Goal: Find specific page/section: Find specific page/section

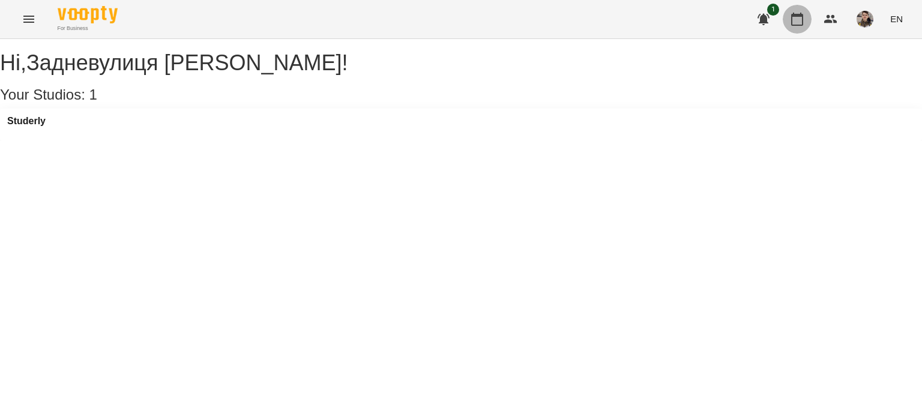
click at [787, 22] on button "button" at bounding box center [797, 19] width 29 height 29
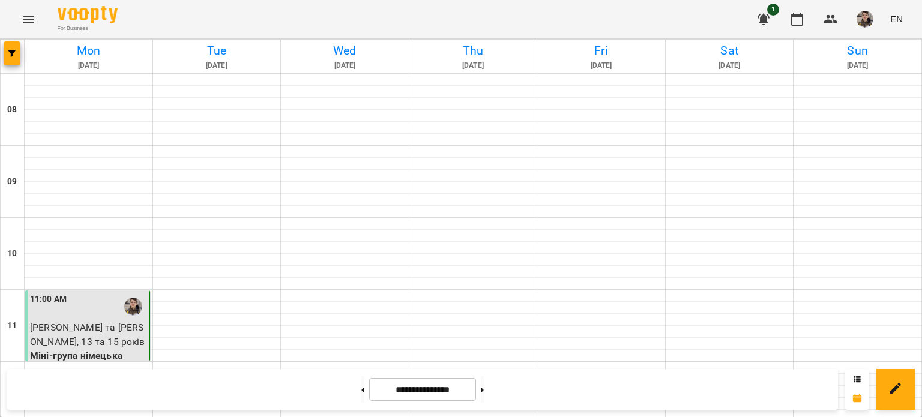
scroll to position [584, 0]
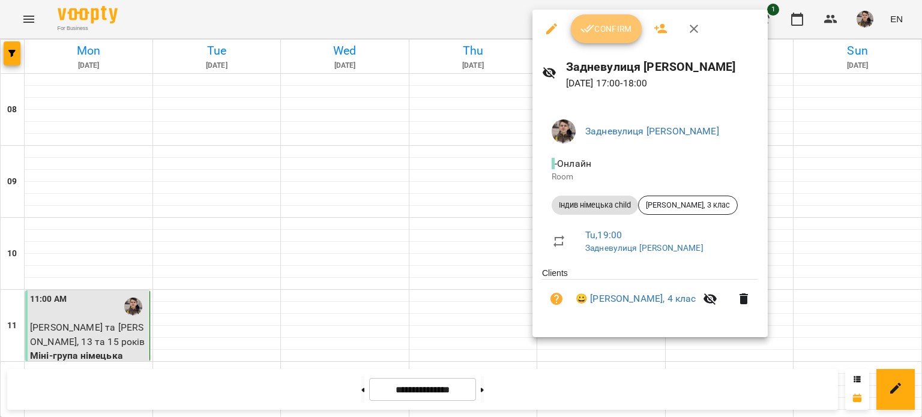
click at [583, 33] on icon "button" at bounding box center [588, 29] width 14 height 14
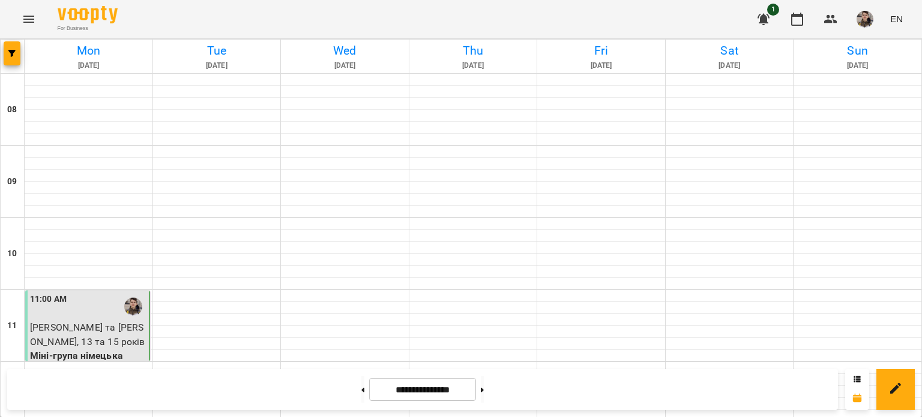
scroll to position [297, 0]
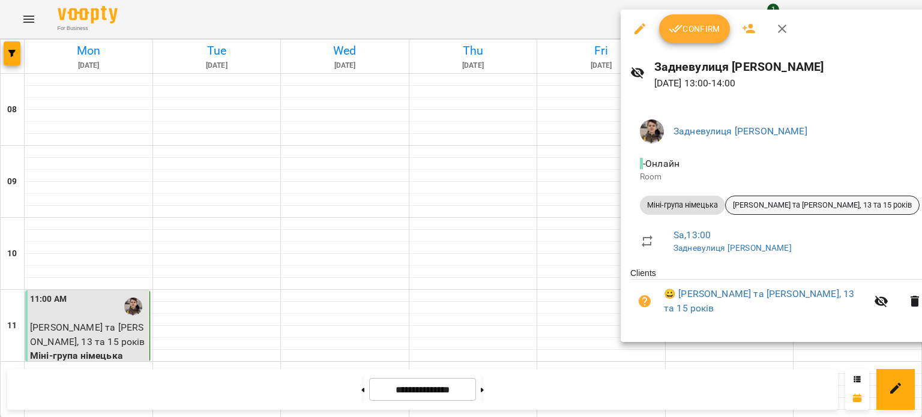
click at [812, 211] on div "[PERSON_NAME] та [PERSON_NAME], 13 та 15 років" at bounding box center [822, 205] width 195 height 19
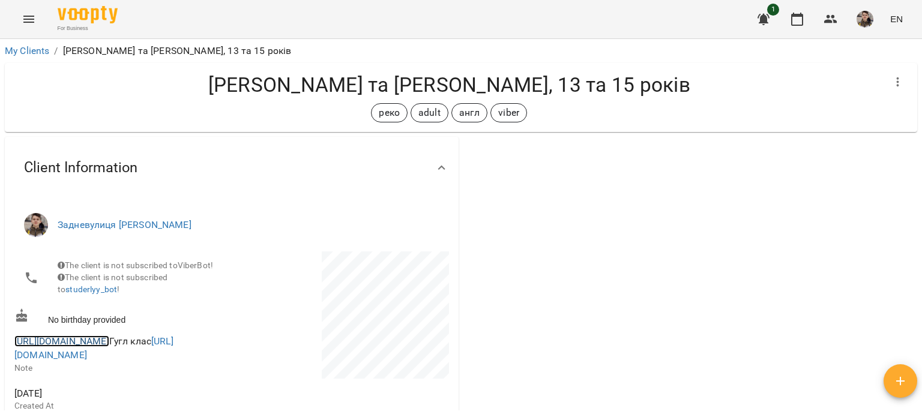
click at [109, 347] on link "[URL][DOMAIN_NAME]" at bounding box center [61, 341] width 95 height 11
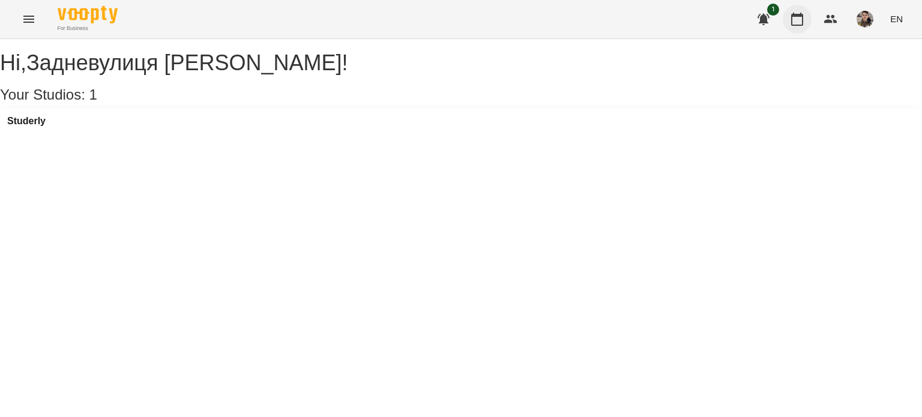
click at [802, 9] on button "button" at bounding box center [797, 19] width 29 height 29
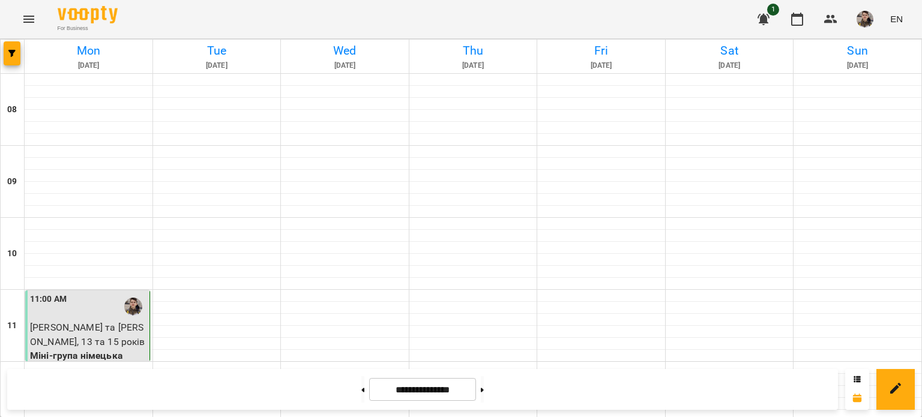
scroll to position [264, 0]
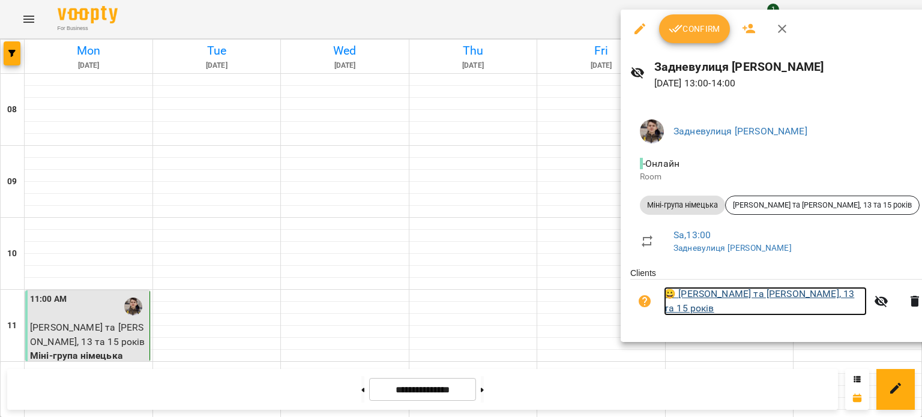
click at [686, 297] on link "😀 [PERSON_NAME] та [PERSON_NAME], 13 та 15 років" at bounding box center [765, 301] width 203 height 28
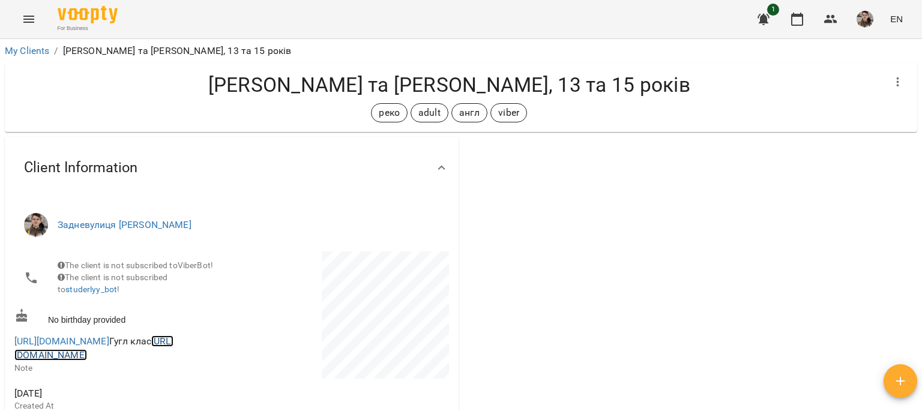
click at [53, 361] on link "[URL][DOMAIN_NAME]" at bounding box center [93, 349] width 159 height 26
